Goal: Task Accomplishment & Management: Complete application form

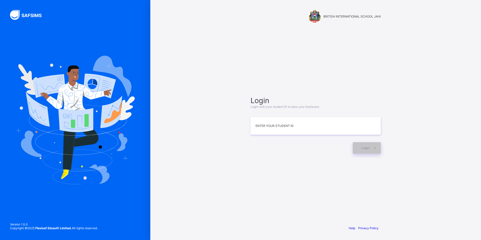
type input "*"
type input "**********"
click at [370, 145] on span at bounding box center [375, 148] width 12 height 12
click at [284, 130] on input "**********" at bounding box center [315, 126] width 130 height 18
click at [361, 149] on div "Login" at bounding box center [367, 148] width 28 height 12
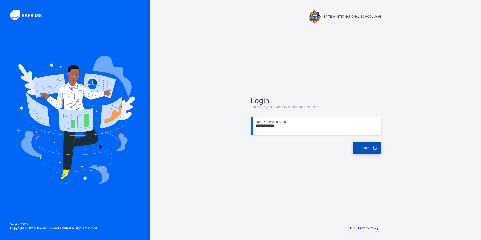
click at [361, 147] on div "Login" at bounding box center [367, 148] width 28 height 12
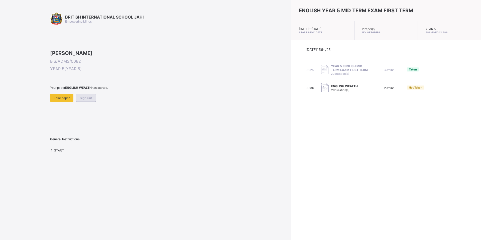
click at [89, 102] on div "Sign Out" at bounding box center [86, 98] width 20 height 8
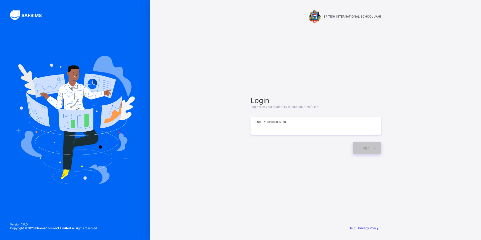
click at [289, 130] on input at bounding box center [315, 126] width 130 height 18
type input "**********"
click at [361, 132] on div "**********" at bounding box center [315, 125] width 130 height 58
click at [372, 148] on icon at bounding box center [374, 147] width 5 height 5
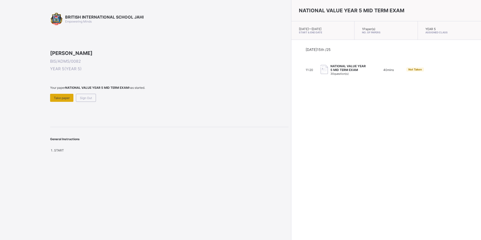
click at [57, 100] on span "Take paper" at bounding box center [62, 98] width 16 height 4
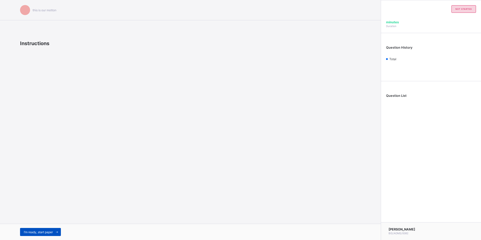
click at [45, 232] on span "I’m ready, start paper" at bounding box center [38, 232] width 29 height 4
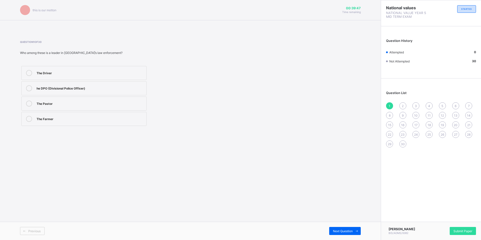
click at [126, 86] on div "he DPO (Divisional Police Officer)" at bounding box center [90, 87] width 107 height 5
click at [340, 232] on span "Next Question" at bounding box center [343, 231] width 20 height 4
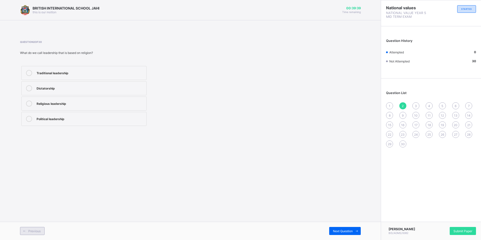
click at [38, 230] on span "Previous" at bounding box center [34, 231] width 12 height 4
click at [100, 82] on label "he DPO (Divisional Police Officer)" at bounding box center [83, 88] width 125 height 14
click at [332, 224] on div "Previous Next Question" at bounding box center [190, 230] width 381 height 18
click at [350, 229] on span "Next Question" at bounding box center [343, 231] width 20 height 4
click at [61, 75] on div "Traditional leadership" at bounding box center [90, 73] width 107 height 6
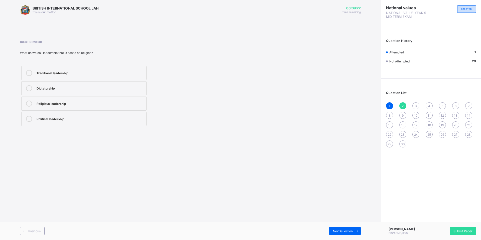
click at [53, 105] on div "Religious leadership" at bounding box center [90, 102] width 107 height 5
click at [92, 106] on div "Religious leadership" at bounding box center [90, 103] width 107 height 6
click at [342, 231] on span "Next Question" at bounding box center [343, 231] width 20 height 4
click at [35, 73] on label "The President" at bounding box center [83, 73] width 125 height 14
click at [31, 228] on div "Previous" at bounding box center [32, 231] width 25 height 8
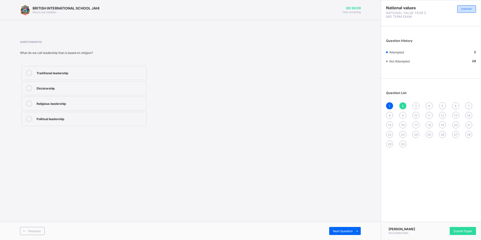
click at [54, 105] on div "Religious leadership" at bounding box center [90, 102] width 107 height 5
click at [347, 230] on span "Next Question" at bounding box center [343, 231] width 20 height 4
click at [345, 230] on span "Next Question" at bounding box center [343, 231] width 20 height 4
click at [45, 119] on div "Democratic" at bounding box center [90, 118] width 107 height 5
click at [338, 228] on div "Next Question" at bounding box center [345, 231] width 32 height 8
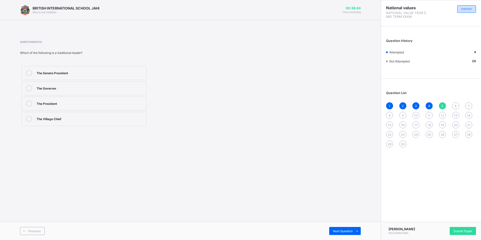
click at [63, 123] on label "The Village Chief" at bounding box center [83, 119] width 125 height 14
click at [341, 229] on span "Next Question" at bounding box center [343, 231] width 20 height 4
click at [44, 68] on label "allows others to share ideas" at bounding box center [83, 73] width 125 height 14
click at [350, 229] on span "Next Question" at bounding box center [343, 231] width 20 height 4
click at [102, 71] on div "Democratic leadership" at bounding box center [90, 72] width 107 height 5
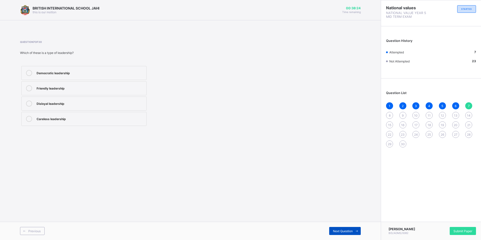
click at [338, 229] on span "Next Question" at bounding box center [343, 231] width 20 height 4
click at [38, 114] on label "Courage" at bounding box center [83, 119] width 125 height 14
click at [349, 228] on div "Next Question" at bounding box center [345, 231] width 32 height 8
click at [59, 120] on div "Class teacher" at bounding box center [90, 118] width 107 height 5
click at [346, 229] on span "Next Question" at bounding box center [343, 231] width 20 height 4
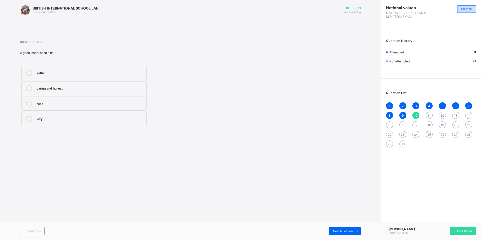
click at [85, 95] on label "caring and honest" at bounding box center [83, 88] width 125 height 14
click at [347, 229] on span "Next Question" at bounding box center [343, 231] width 20 height 4
click at [75, 74] on div "Guiding and directing people" at bounding box center [90, 72] width 107 height 5
click at [340, 232] on span "Next Question" at bounding box center [343, 231] width 20 height 4
click at [51, 75] on div "Nurses and Red Cross members" at bounding box center [90, 72] width 107 height 5
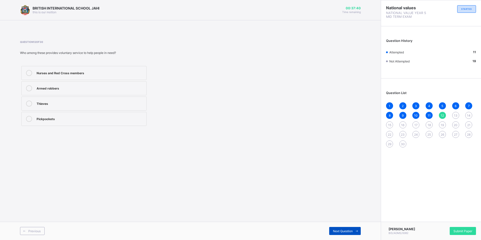
click at [340, 230] on span "Next Question" at bounding box center [343, 231] width 20 height 4
click at [114, 108] on label "Joining a charity group to clean the environment" at bounding box center [83, 103] width 125 height 14
click at [350, 227] on div "Next Question" at bounding box center [345, 231] width 32 height 8
click at [132, 113] on label "Protecting citizens and maintaining law" at bounding box center [83, 119] width 125 height 14
click at [336, 229] on span "Next Question" at bounding box center [343, 231] width 20 height 4
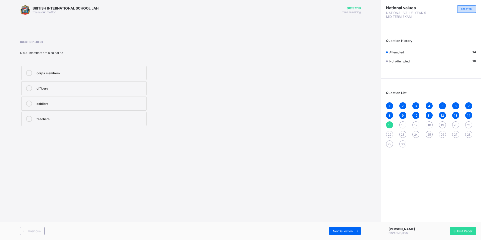
click at [54, 73] on div "corps members" at bounding box center [90, 72] width 107 height 5
click at [334, 229] on span "Next Question" at bounding box center [343, 231] width 20 height 4
click at [69, 119] on div "National Youth Service Corps" at bounding box center [90, 118] width 107 height 5
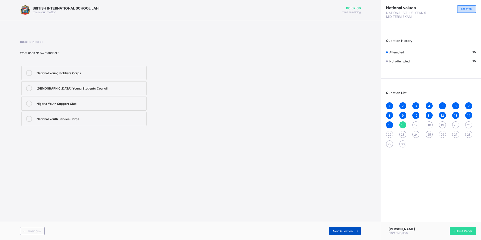
click at [346, 231] on span "Next Question" at bounding box center [343, 231] width 20 height 4
click at [65, 74] on div "[DEMOGRAPHIC_DATA] Army" at bounding box center [90, 72] width 107 height 5
click at [343, 228] on div "Next Question" at bounding box center [345, 231] width 32 height 8
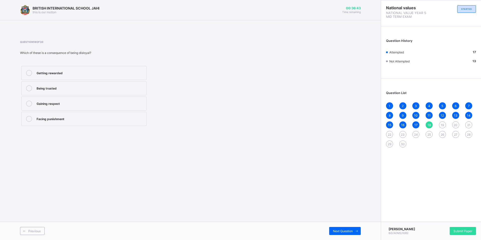
click at [72, 116] on div "Facing punishment" at bounding box center [90, 118] width 107 height 5
drag, startPoint x: 343, startPoint y: 229, endPoint x: 338, endPoint y: 229, distance: 4.5
click at [340, 229] on span "Next Question" at bounding box center [343, 231] width 20 height 4
click at [66, 116] on label "Gaining trust and respect" at bounding box center [83, 119] width 125 height 14
click at [357, 230] on icon at bounding box center [357, 230] width 4 height 3
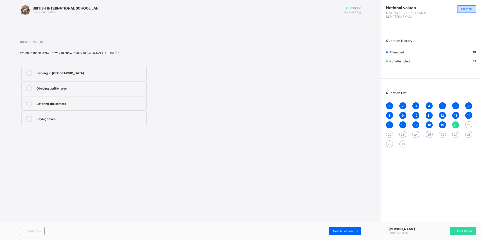
click at [67, 106] on div "Littering the streets" at bounding box center [90, 103] width 107 height 6
click at [342, 229] on span "Next Question" at bounding box center [343, 231] width 20 height 4
drag, startPoint x: 40, startPoint y: 101, endPoint x: 47, endPoint y: 105, distance: 8.5
click at [47, 105] on div "caring for and protecting your community" at bounding box center [90, 102] width 107 height 5
click at [130, 107] on label "caring for and protecting your community" at bounding box center [83, 103] width 125 height 14
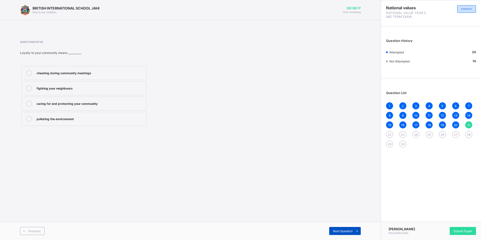
click at [343, 231] on span "Next Question" at bounding box center [343, 231] width 20 height 4
drag, startPoint x: 49, startPoint y: 89, endPoint x: 56, endPoint y: 90, distance: 6.6
click at [56, 90] on div "pride and respect" at bounding box center [90, 87] width 107 height 5
click at [120, 91] on label "pride and respect" at bounding box center [83, 88] width 125 height 14
click at [337, 229] on span "Next Question" at bounding box center [343, 231] width 20 height 4
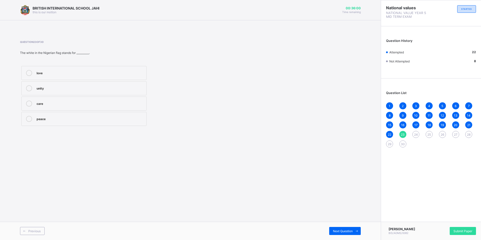
drag, startPoint x: 106, startPoint y: 90, endPoint x: 140, endPoint y: 91, distance: 33.8
click at [109, 90] on div "unity" at bounding box center [90, 88] width 107 height 6
click at [349, 229] on span "Next Question" at bounding box center [343, 231] width 20 height 4
drag, startPoint x: 29, startPoint y: 82, endPoint x: 38, endPoint y: 80, distance: 9.2
click at [30, 82] on label "Peace" at bounding box center [83, 88] width 125 height 14
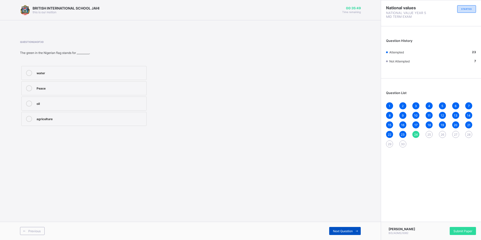
click at [341, 229] on span "Next Question" at bounding box center [343, 231] width 20 height 4
drag, startPoint x: 121, startPoint y: 76, endPoint x: 118, endPoint y: 77, distance: 2.9
click at [119, 77] on label "respecting the national flag" at bounding box center [83, 73] width 125 height 14
click at [339, 233] on div "Next Question" at bounding box center [345, 231] width 32 height 8
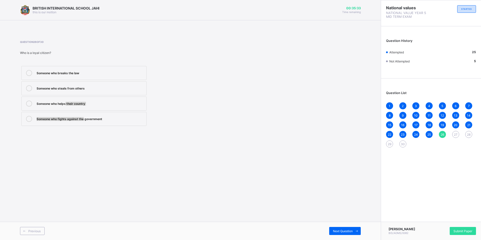
drag, startPoint x: 73, startPoint y: 108, endPoint x: 90, endPoint y: 111, distance: 17.5
click at [90, 111] on div "Someone who breaks the law Someone who steals from others Someone who helps the…" at bounding box center [84, 96] width 128 height 62
drag, startPoint x: 40, startPoint y: 102, endPoint x: 52, endPoint y: 105, distance: 12.0
click at [52, 105] on div "Someone who helps their country" at bounding box center [90, 102] width 107 height 5
click at [123, 105] on div "Someone who helps their country" at bounding box center [90, 102] width 107 height 5
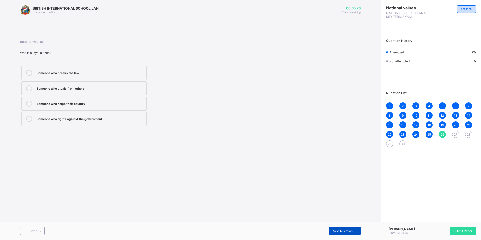
click at [343, 230] on span "Next Question" at bounding box center [343, 231] width 20 height 4
drag, startPoint x: 100, startPoint y: 105, endPoint x: 106, endPoint y: 106, distance: 6.2
click at [106, 106] on div "Wear dirty uniform Obey school rules Destroy school property Disobey your teach…" at bounding box center [84, 96] width 128 height 62
click at [39, 84] on label "Obey school rules" at bounding box center [83, 88] width 125 height 14
click at [340, 228] on div "Next Question" at bounding box center [345, 231] width 32 height 8
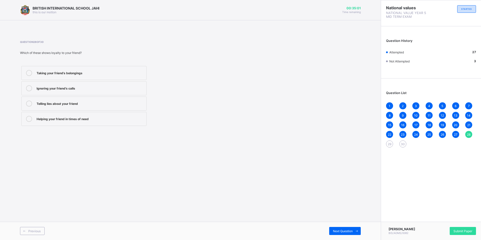
drag, startPoint x: 49, startPoint y: 122, endPoint x: 54, endPoint y: 120, distance: 5.3
click at [54, 120] on label "Helping your friend in times of need" at bounding box center [83, 119] width 125 height 14
drag, startPoint x: 54, startPoint y: 120, endPoint x: 149, endPoint y: 134, distance: 96.2
click at [149, 134] on div "BRITISH INTERNATIONAL SCHOOL JAHI this is our [PERSON_NAME] 00:35:00 Time remai…" at bounding box center [190, 120] width 381 height 240
click at [127, 121] on div "Helping your friend in times of need" at bounding box center [90, 119] width 107 height 6
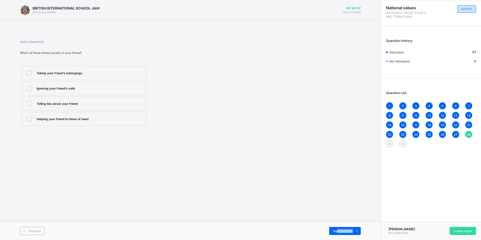
click at [336, 235] on div "Previous Next Question" at bounding box center [190, 230] width 381 height 18
drag, startPoint x: 336, startPoint y: 235, endPoint x: 333, endPoint y: 231, distance: 5.1
click at [333, 231] on span "Next Question" at bounding box center [343, 231] width 20 height 4
drag, startPoint x: 78, startPoint y: 69, endPoint x: 81, endPoint y: 69, distance: 2.8
click at [78, 69] on label "faithful and supportive" at bounding box center [83, 73] width 125 height 14
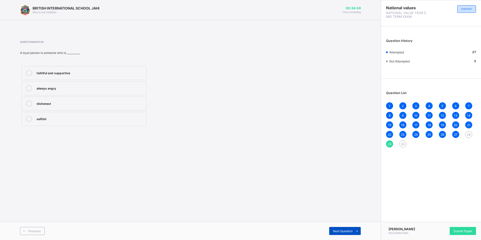
click at [345, 228] on div "Next Question" at bounding box center [345, 231] width 32 height 8
click at [121, 116] on div "Parent" at bounding box center [90, 118] width 107 height 5
click at [34, 229] on span "Previous" at bounding box center [34, 231] width 12 height 4
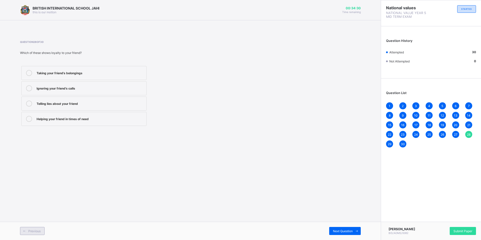
click at [34, 229] on span "Previous" at bounding box center [34, 231] width 12 height 4
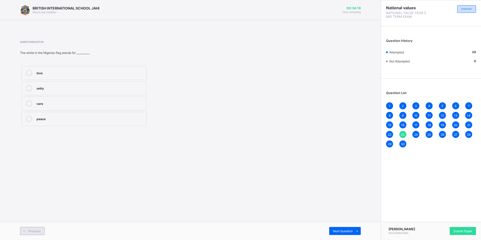
click at [34, 229] on span "Previous" at bounding box center [34, 231] width 12 height 4
click at [34, 228] on div "Previous" at bounding box center [32, 231] width 25 height 8
click at [34, 227] on div "Previous" at bounding box center [32, 231] width 25 height 8
click at [34, 228] on div "Previous" at bounding box center [32, 231] width 25 height 8
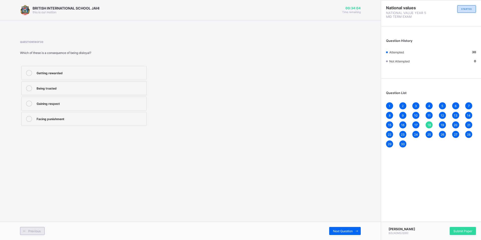
click at [33, 229] on span "Previous" at bounding box center [34, 231] width 12 height 4
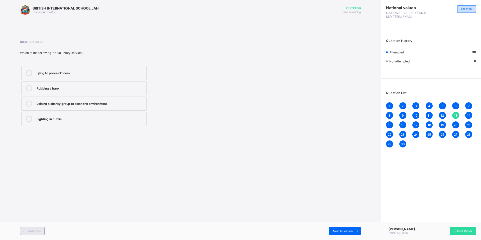
click at [33, 229] on span "Previous" at bounding box center [34, 231] width 12 height 4
click at [33, 230] on span "Previous" at bounding box center [34, 231] width 12 height 4
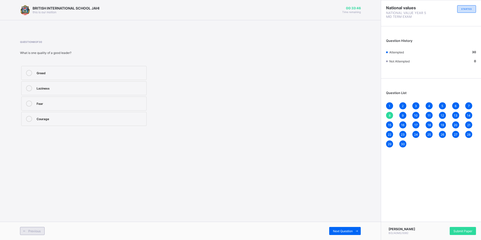
click at [33, 230] on span "Previous" at bounding box center [34, 231] width 12 height 4
click at [34, 229] on span "Previous" at bounding box center [34, 231] width 12 height 4
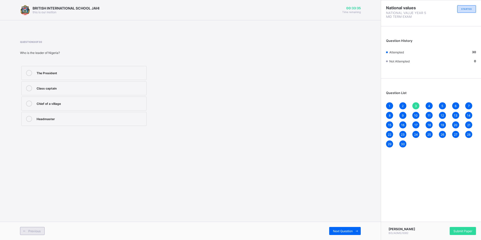
click at [34, 229] on span "Previous" at bounding box center [34, 231] width 12 height 4
click at [34, 228] on div "Previous" at bounding box center [32, 231] width 25 height 8
click at [462, 229] on span "Submit Paper" at bounding box center [462, 231] width 19 height 4
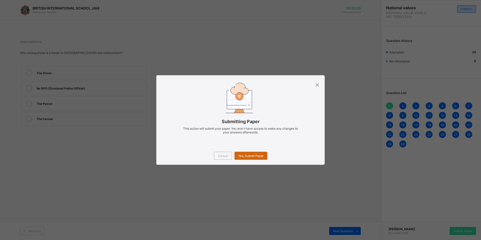
click at [242, 157] on span "Yes, Submit Paper" at bounding box center [250, 156] width 25 height 4
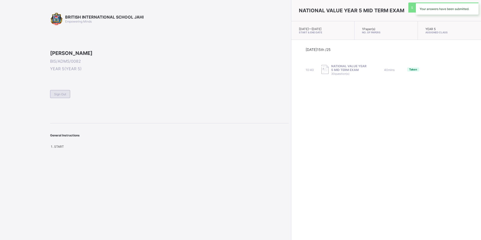
click at [58, 96] on span "Sign Out" at bounding box center [60, 94] width 12 height 4
